Goal: Browse casually

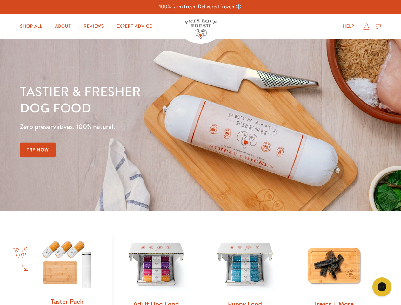
click at [200, 152] on div "Tastier & fresher dog food Zero preservatives. 100% natural. Try Now" at bounding box center [140, 125] width 241 height 84
click at [382, 287] on icon "Gorgias live chat" at bounding box center [382, 287] width 6 height 6
